Goal: Information Seeking & Learning: Learn about a topic

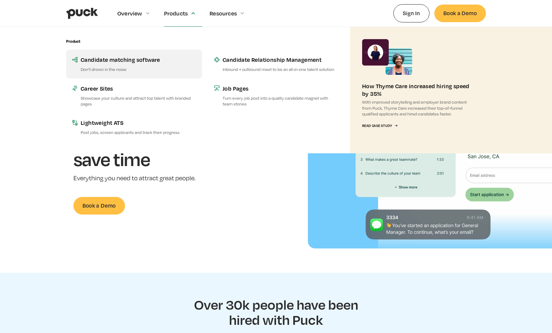
click at [120, 62] on div "Candidate matching software" at bounding box center [138, 60] width 115 height 8
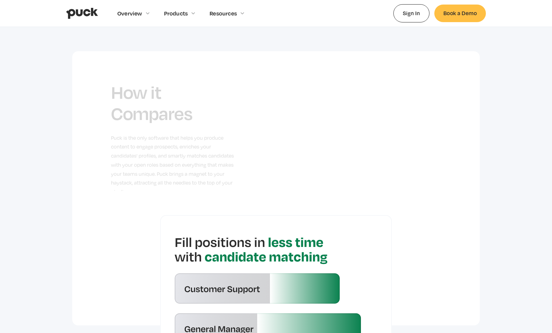
scroll to position [1663, 0]
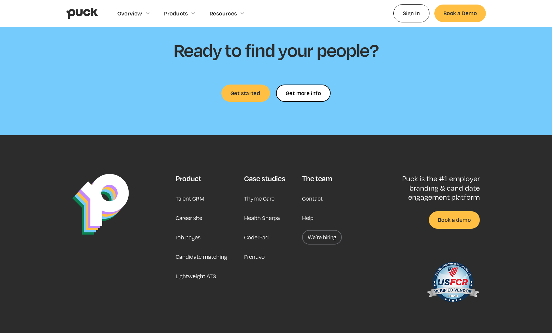
click at [185, 191] on link "Talent CRM" at bounding box center [190, 198] width 29 height 15
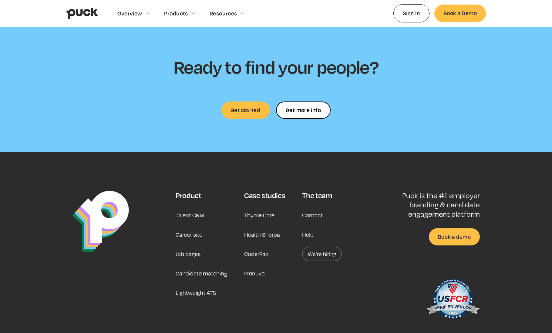
scroll to position [1824, 0]
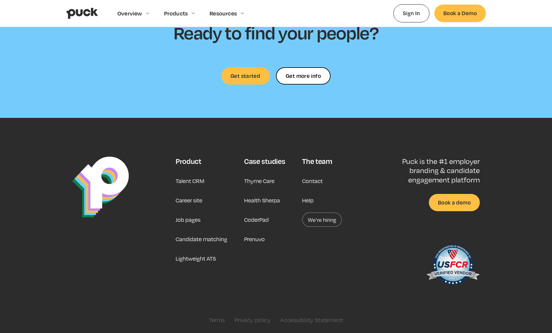
click at [290, 213] on div "Product Talent CRM Career site Job pages Candidate matching Lightweight ATS Cas…" at bounding box center [259, 224] width 166 height 134
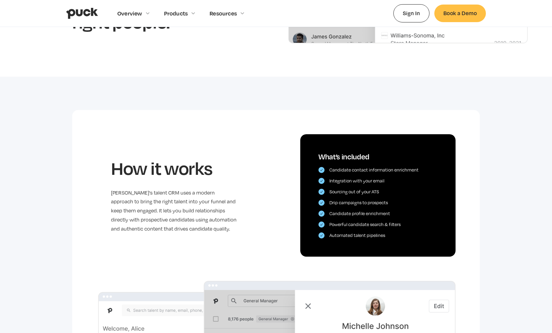
scroll to position [0, 0]
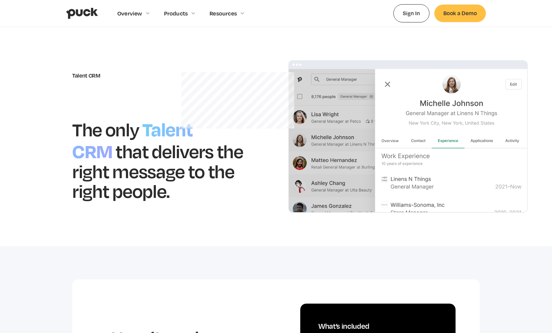
click at [238, 47] on section "Talent CRM The only Talent CRM that delivers the right message to the right peo…" at bounding box center [276, 136] width 552 height 219
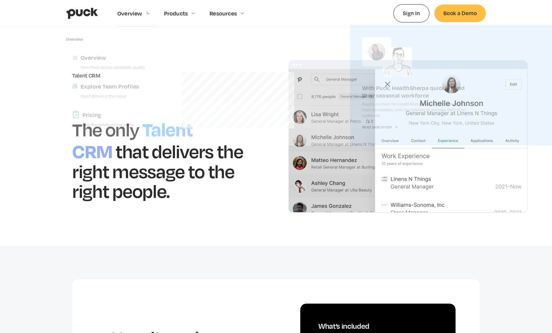
click at [144, 13] on div "Overview" at bounding box center [136, 13] width 39 height 26
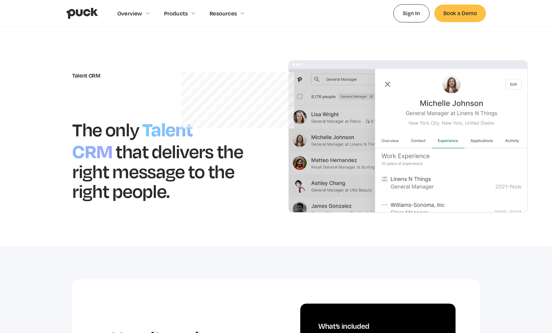
click at [144, 13] on div "Overview" at bounding box center [136, 13] width 39 height 26
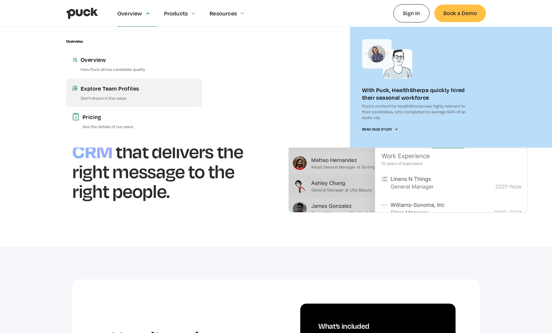
click at [123, 85] on div "Explore Team Profiles" at bounding box center [138, 89] width 115 height 8
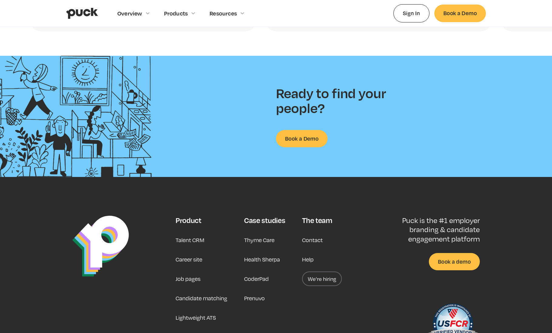
scroll to position [1526, 0]
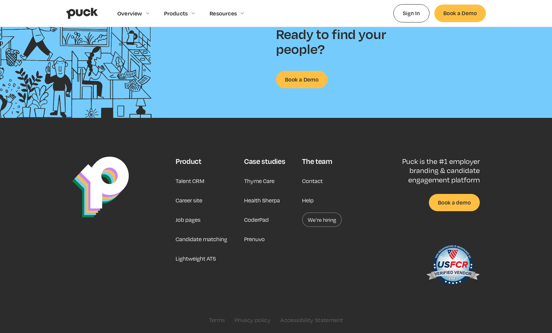
click at [258, 241] on link "Prenuvo" at bounding box center [254, 239] width 21 height 15
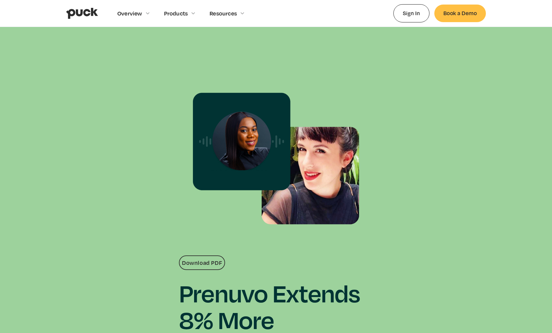
scroll to position [23, 0]
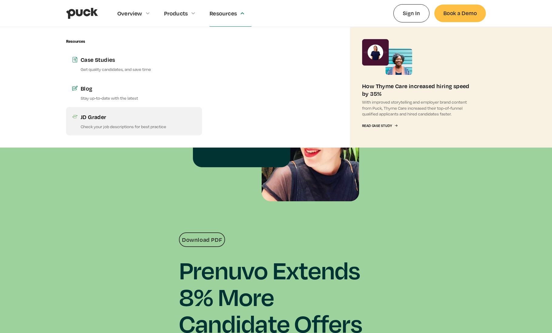
click at [108, 120] on div "JD Grader" at bounding box center [138, 117] width 115 height 8
